Goal: Information Seeking & Learning: Find specific page/section

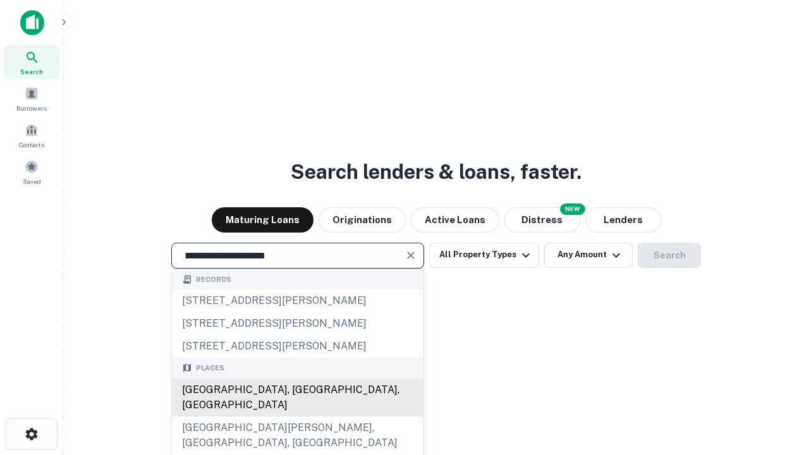
click at [297, 417] on div "Santa Monica, CA, USA" at bounding box center [298, 398] width 252 height 38
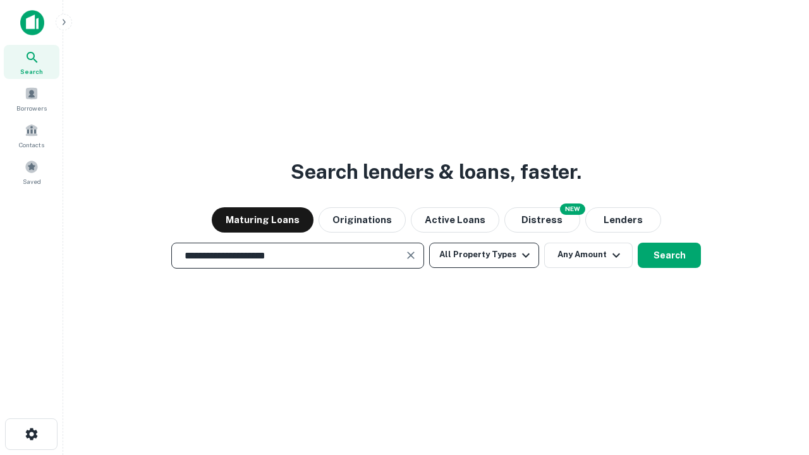
type input "**********"
click at [484, 255] on button "All Property Types" at bounding box center [484, 255] width 110 height 25
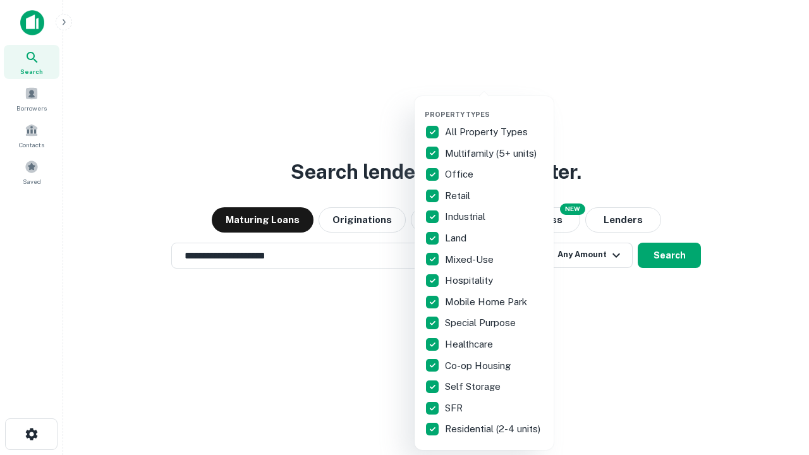
click at [494, 106] on button "button" at bounding box center [494, 106] width 139 height 1
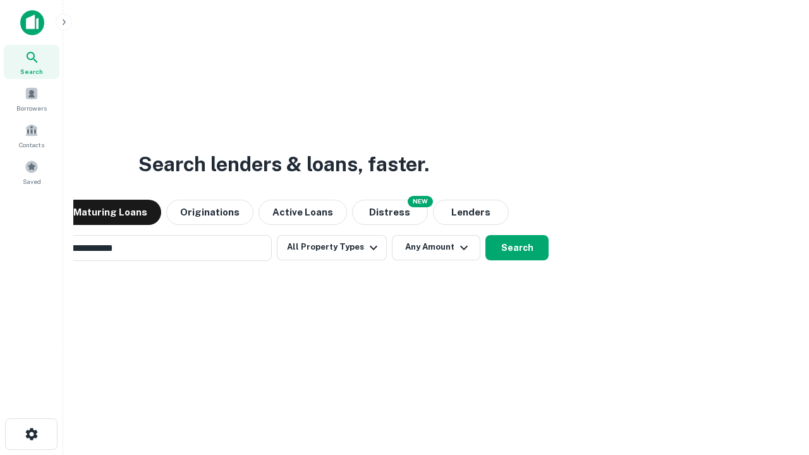
scroll to position [20, 0]
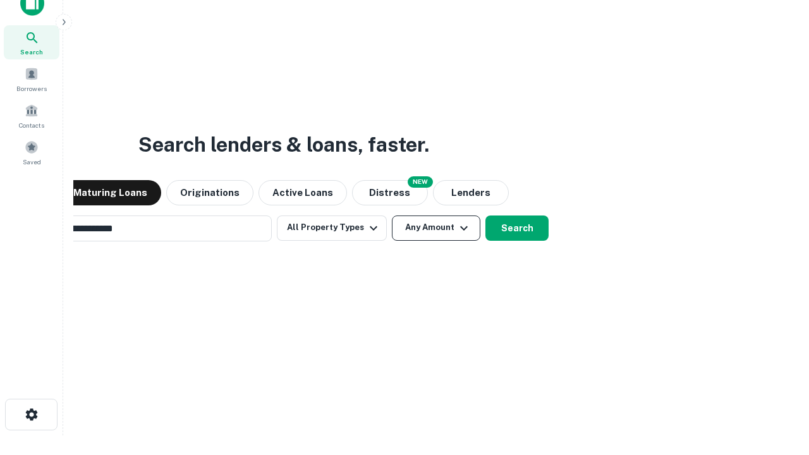
click at [392, 216] on button "Any Amount" at bounding box center [436, 228] width 88 height 25
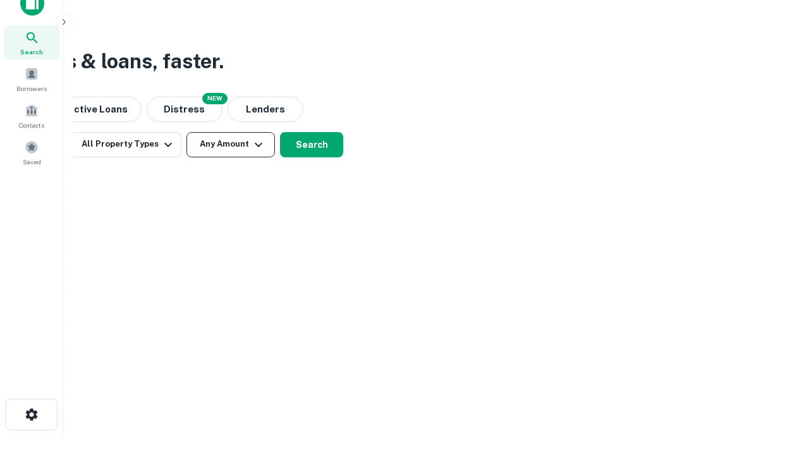
scroll to position [20, 0]
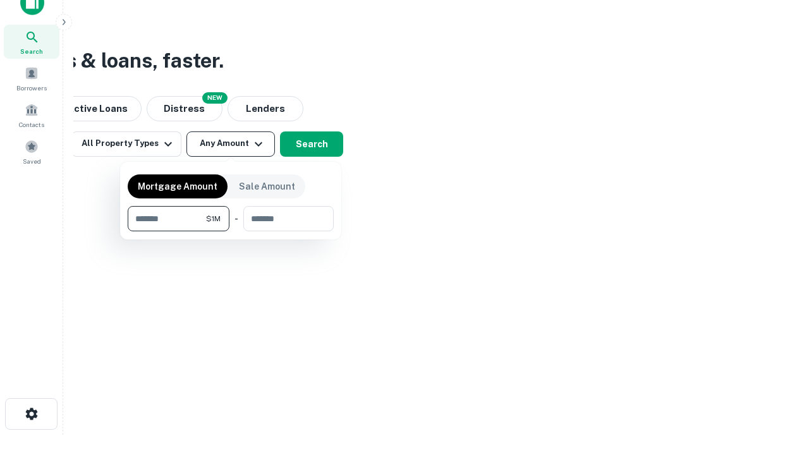
type input "*******"
click at [231, 231] on button "button" at bounding box center [231, 231] width 206 height 1
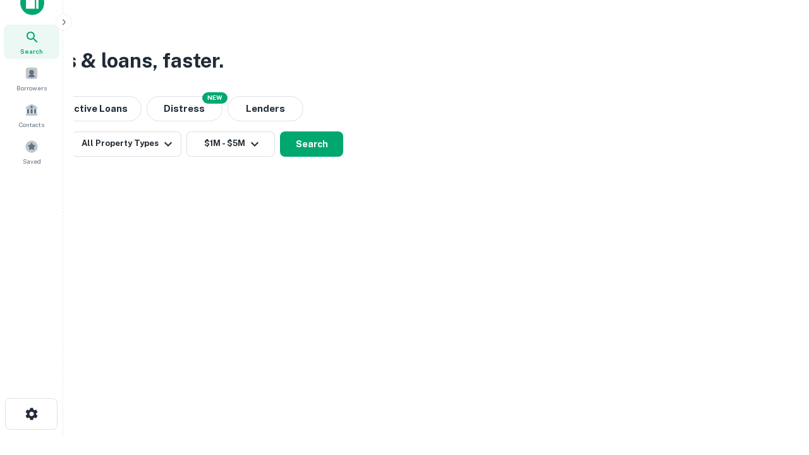
scroll to position [8, 233]
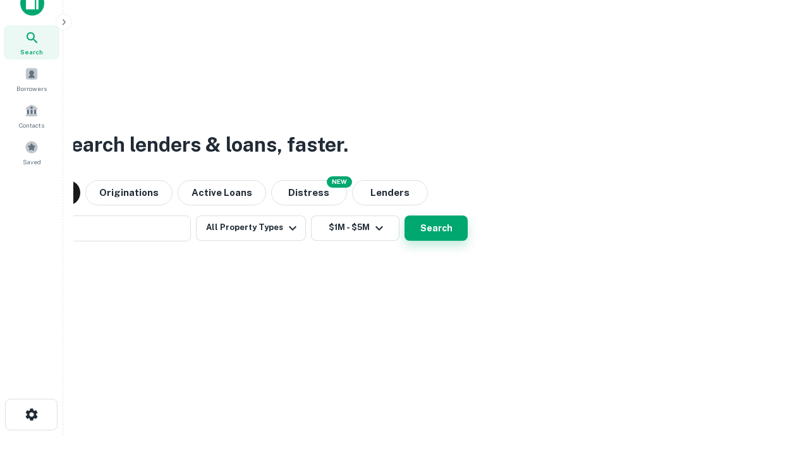
click at [405, 216] on button "Search" at bounding box center [436, 228] width 63 height 25
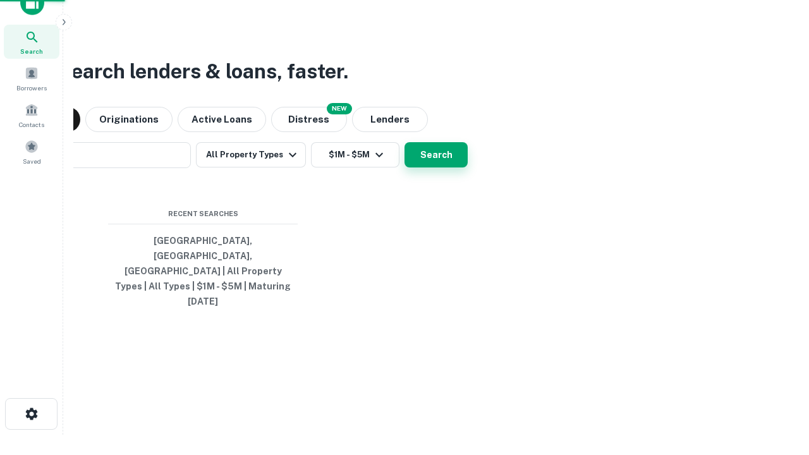
scroll to position [33, 358]
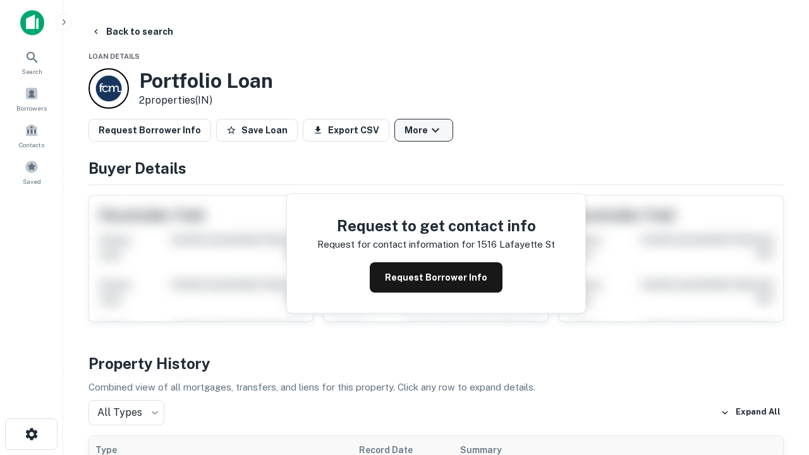
click at [423, 130] on button "More" at bounding box center [423, 130] width 59 height 23
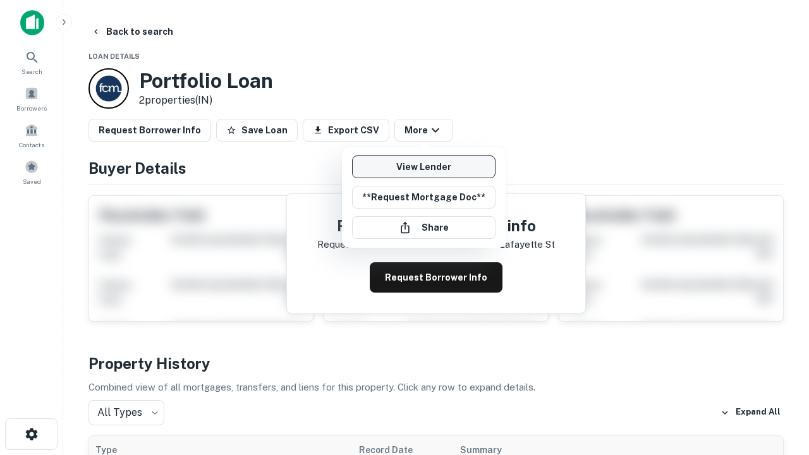
click at [423, 167] on link "View Lender" at bounding box center [423, 166] width 143 height 23
